Goal: Information Seeking & Learning: Compare options

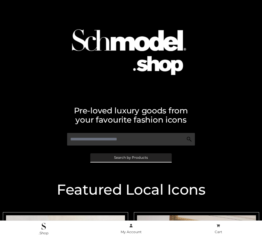
click at [131, 157] on span "Search by Products" at bounding box center [131, 157] width 34 height 3
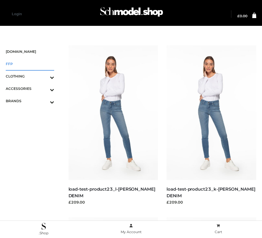
click at [30, 64] on span "FFP" at bounding box center [30, 63] width 48 height 7
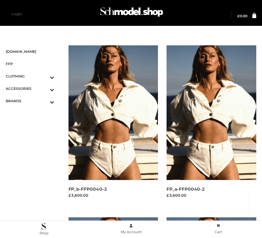
scroll to position [865, 0]
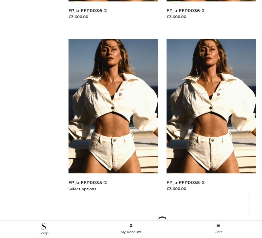
click at [113, 119] on img at bounding box center [114, 106] width 90 height 134
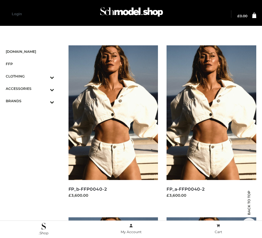
scroll to position [522, 0]
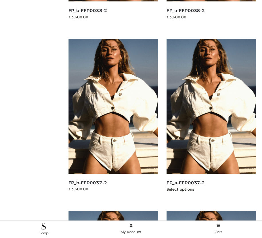
click at [211, 119] on img at bounding box center [212, 106] width 90 height 134
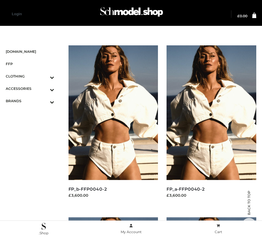
scroll to position [7, 0]
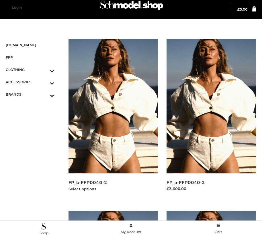
click at [113, 119] on img at bounding box center [114, 106] width 90 height 134
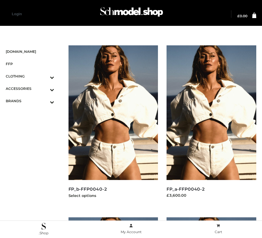
scroll to position [178, 0]
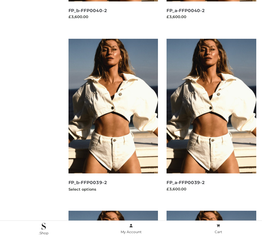
click at [113, 119] on img at bounding box center [114, 106] width 90 height 134
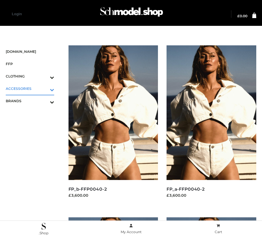
click at [44, 88] on icon "Toggle Submenu" at bounding box center [22, 89] width 64 height 7
click at [33, 113] on span "JEWELRY" at bounding box center [32, 113] width 43 height 7
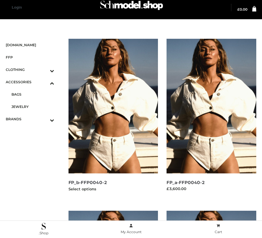
click at [113, 119] on img at bounding box center [114, 106] width 90 height 134
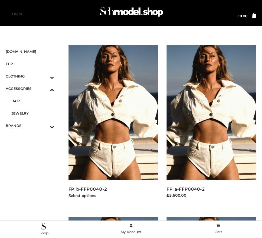
scroll to position [1043, 0]
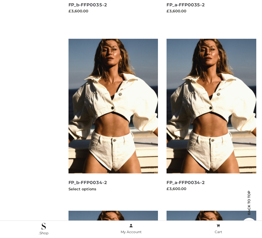
click at [113, 119] on img at bounding box center [114, 106] width 90 height 134
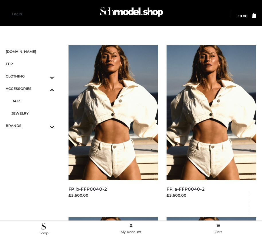
scroll to position [522, 0]
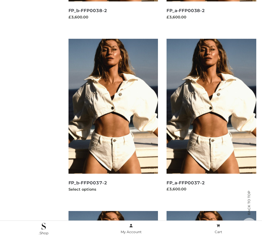
click at [113, 119] on img at bounding box center [114, 106] width 90 height 134
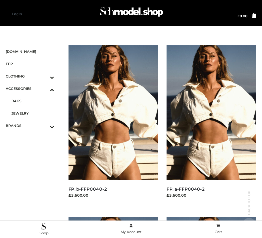
scroll to position [865, 0]
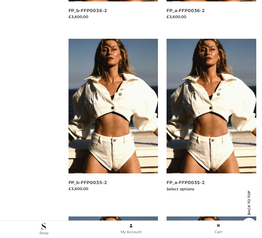
click at [211, 119] on img at bounding box center [212, 106] width 90 height 134
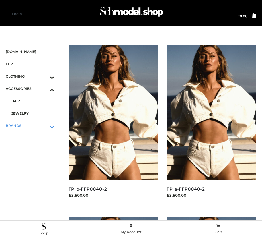
click at [44, 125] on icon "Toggle Submenu" at bounding box center [22, 126] width 64 height 7
click at [33, 113] on span "OPP SWIMWEAR" at bounding box center [32, 113] width 43 height 7
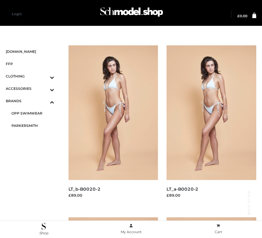
scroll to position [694, 0]
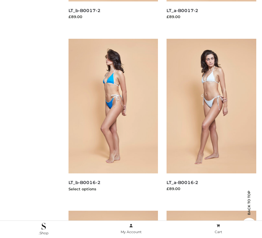
click at [113, 119] on img at bounding box center [114, 106] width 90 height 134
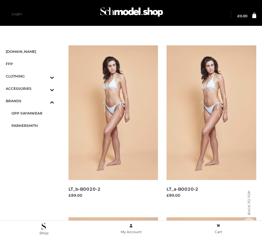
scroll to position [178, 0]
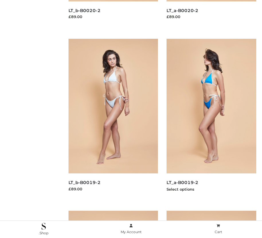
click at [211, 119] on img at bounding box center [212, 106] width 90 height 134
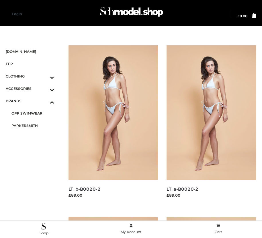
scroll to position [7, 0]
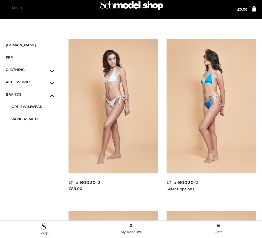
click at [211, 119] on img at bounding box center [212, 106] width 90 height 134
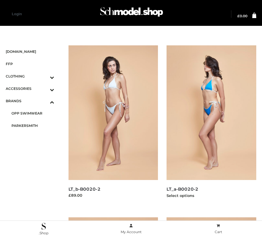
scroll to position [350, 0]
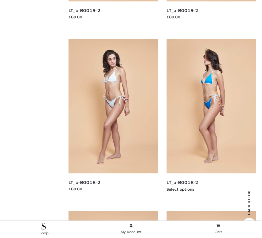
click at [211, 119] on img at bounding box center [212, 106] width 90 height 134
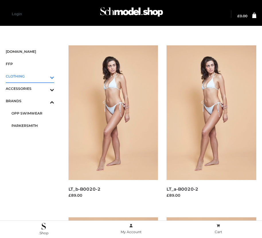
click at [44, 76] on icon "Toggle Submenu" at bounding box center [22, 77] width 64 height 7
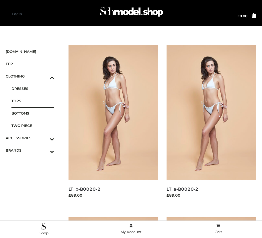
click at [33, 101] on span "TOPS" at bounding box center [32, 100] width 43 height 7
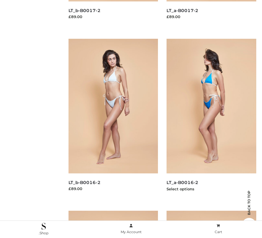
click at [211, 119] on img at bounding box center [212, 106] width 90 height 134
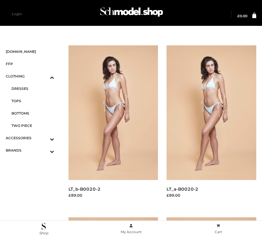
scroll to position [7, 0]
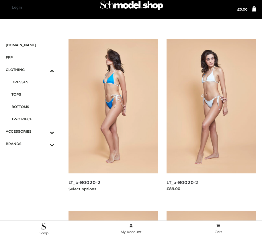
click at [113, 119] on img at bounding box center [114, 106] width 90 height 134
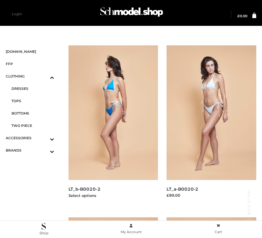
scroll to position [522, 0]
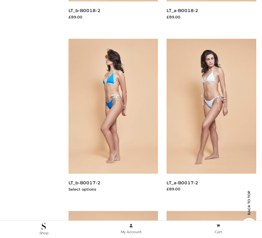
click at [113, 119] on img at bounding box center [114, 106] width 90 height 134
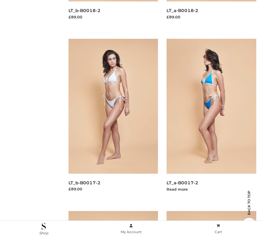
click at [211, 119] on img at bounding box center [212, 106] width 90 height 134
